Goal: Information Seeking & Learning: Learn about a topic

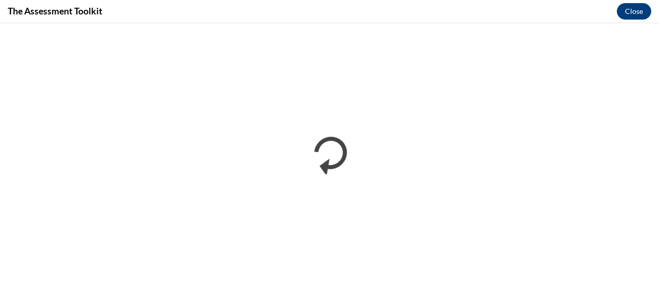
click at [554, 23] on div "The Assessment Toolkit Close" at bounding box center [329, 11] width 659 height 23
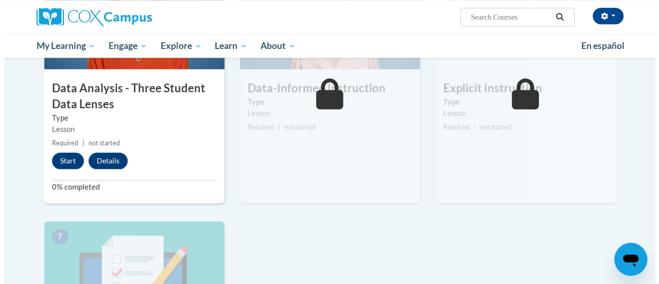
scroll to position [555, 0]
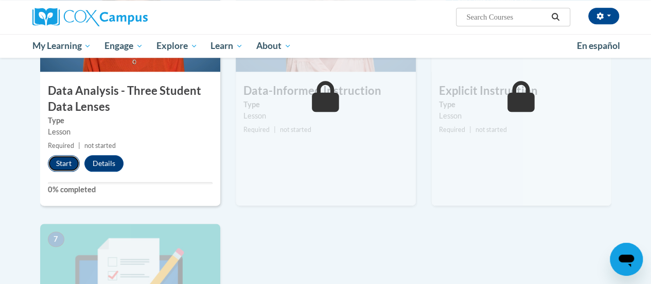
click at [65, 159] on button "Start" at bounding box center [64, 163] width 32 height 16
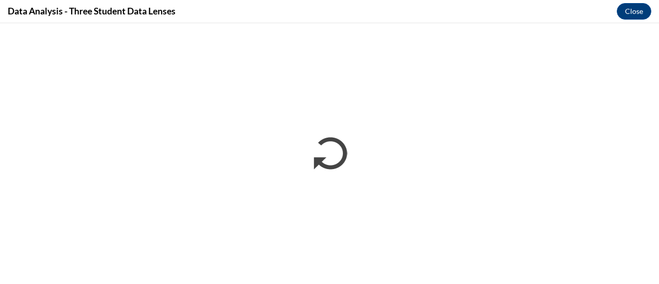
scroll to position [0, 0]
